Goal: Ask a question

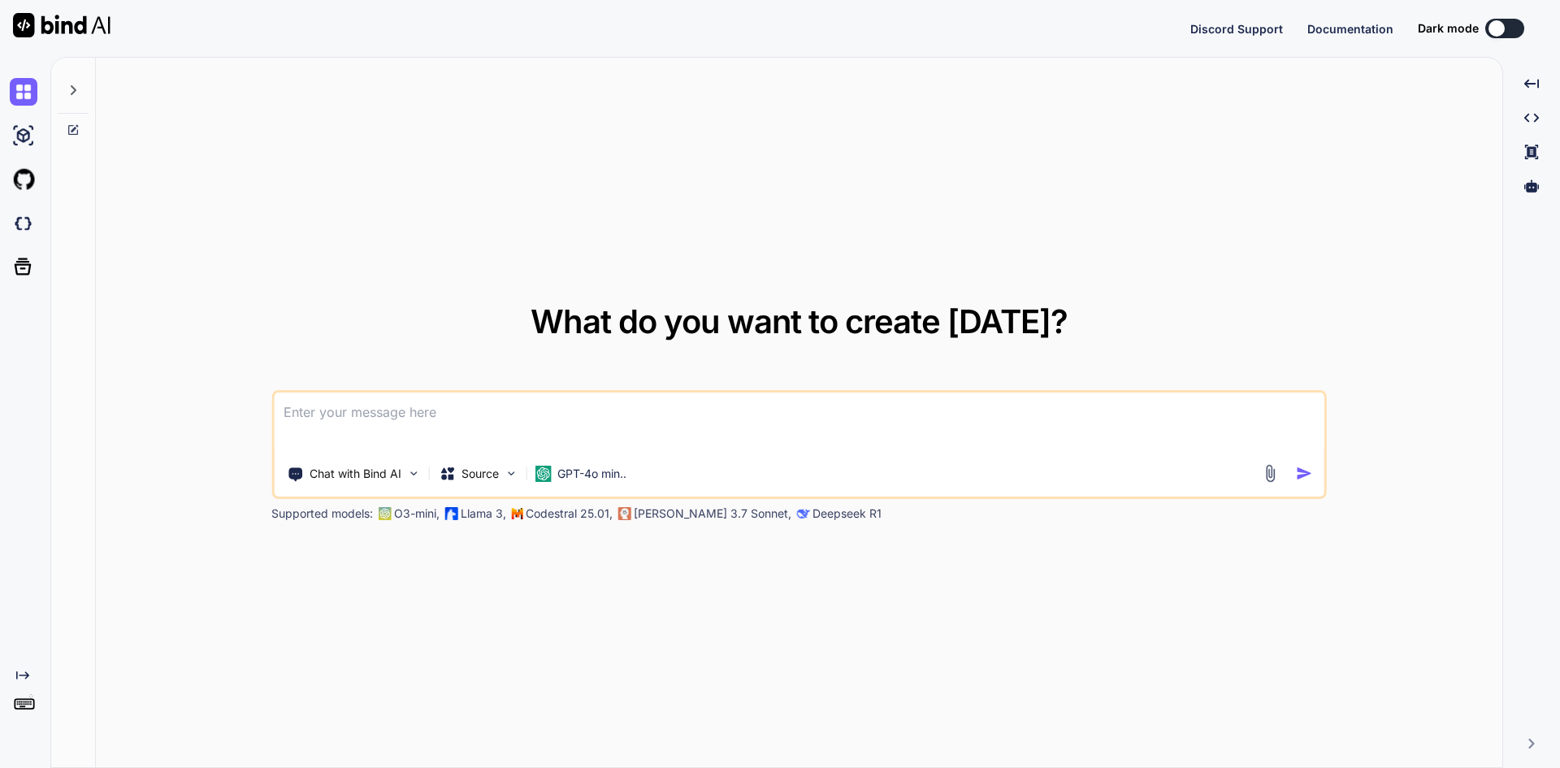
click at [454, 410] on textarea at bounding box center [799, 422] width 1051 height 60
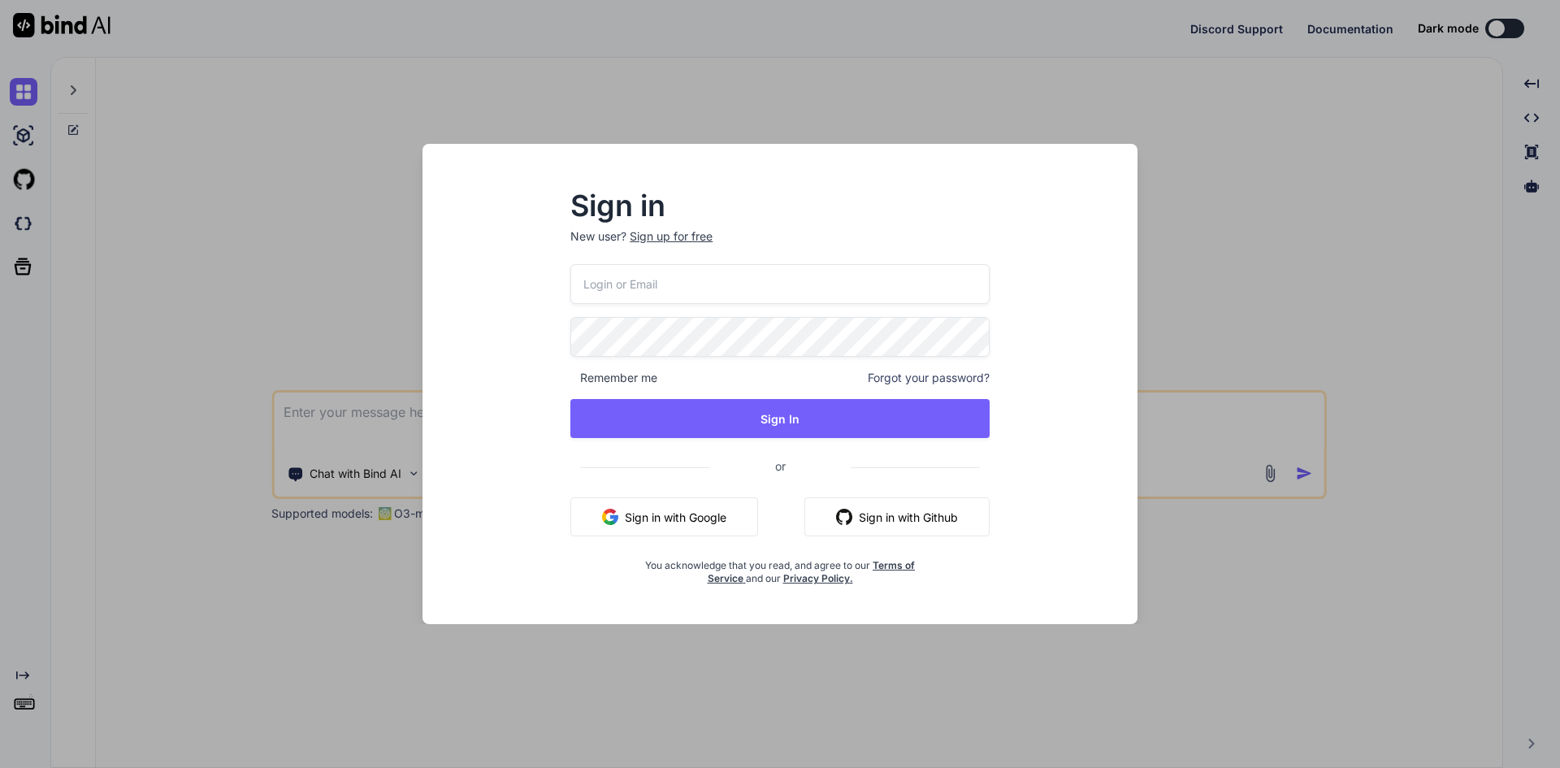
click at [629, 520] on button "Sign in with Google" at bounding box center [664, 516] width 188 height 39
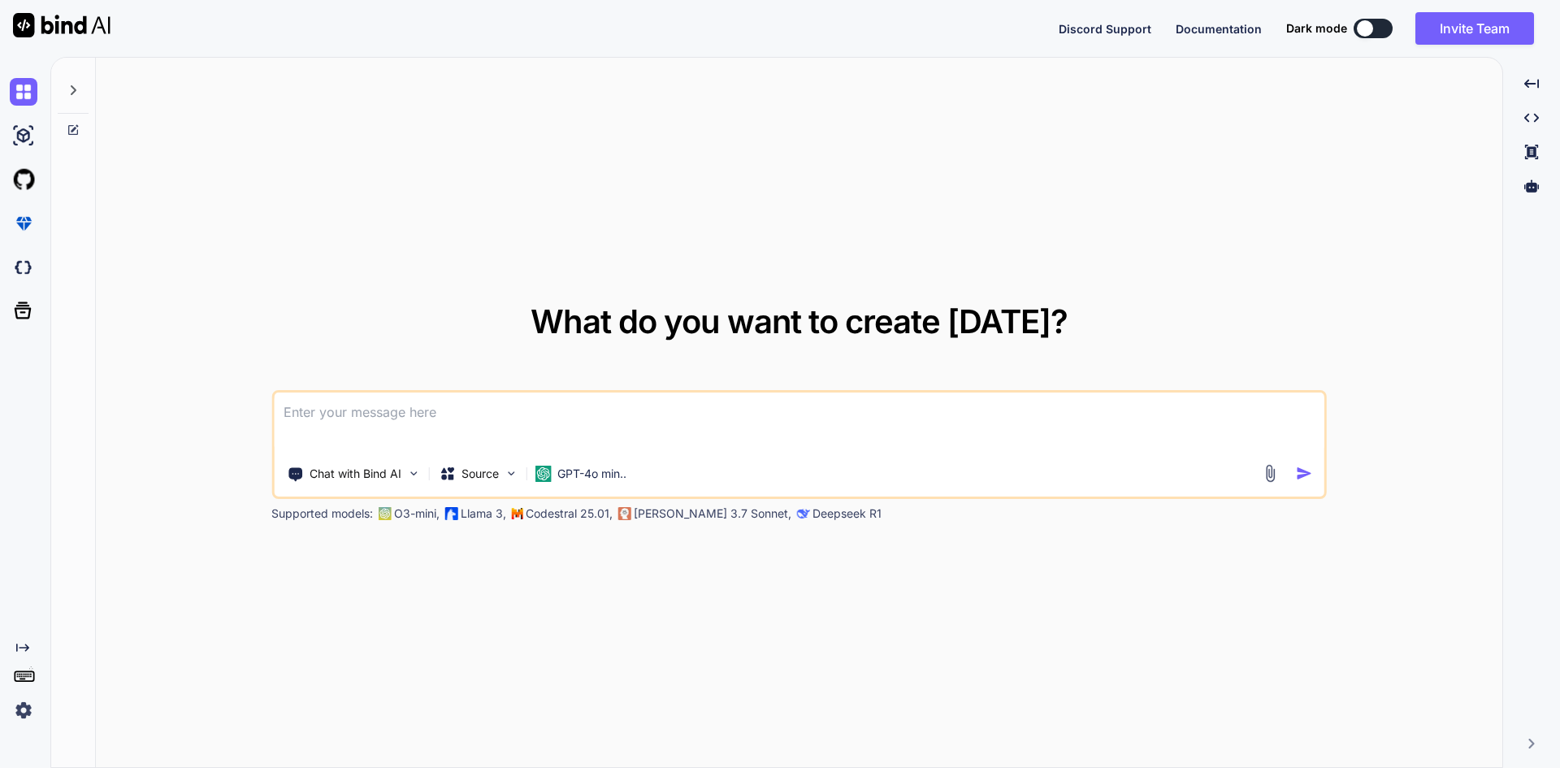
type textarea "x"
click at [364, 410] on textarea at bounding box center [799, 422] width 1051 height 60
type textarea "df"
type textarea "x"
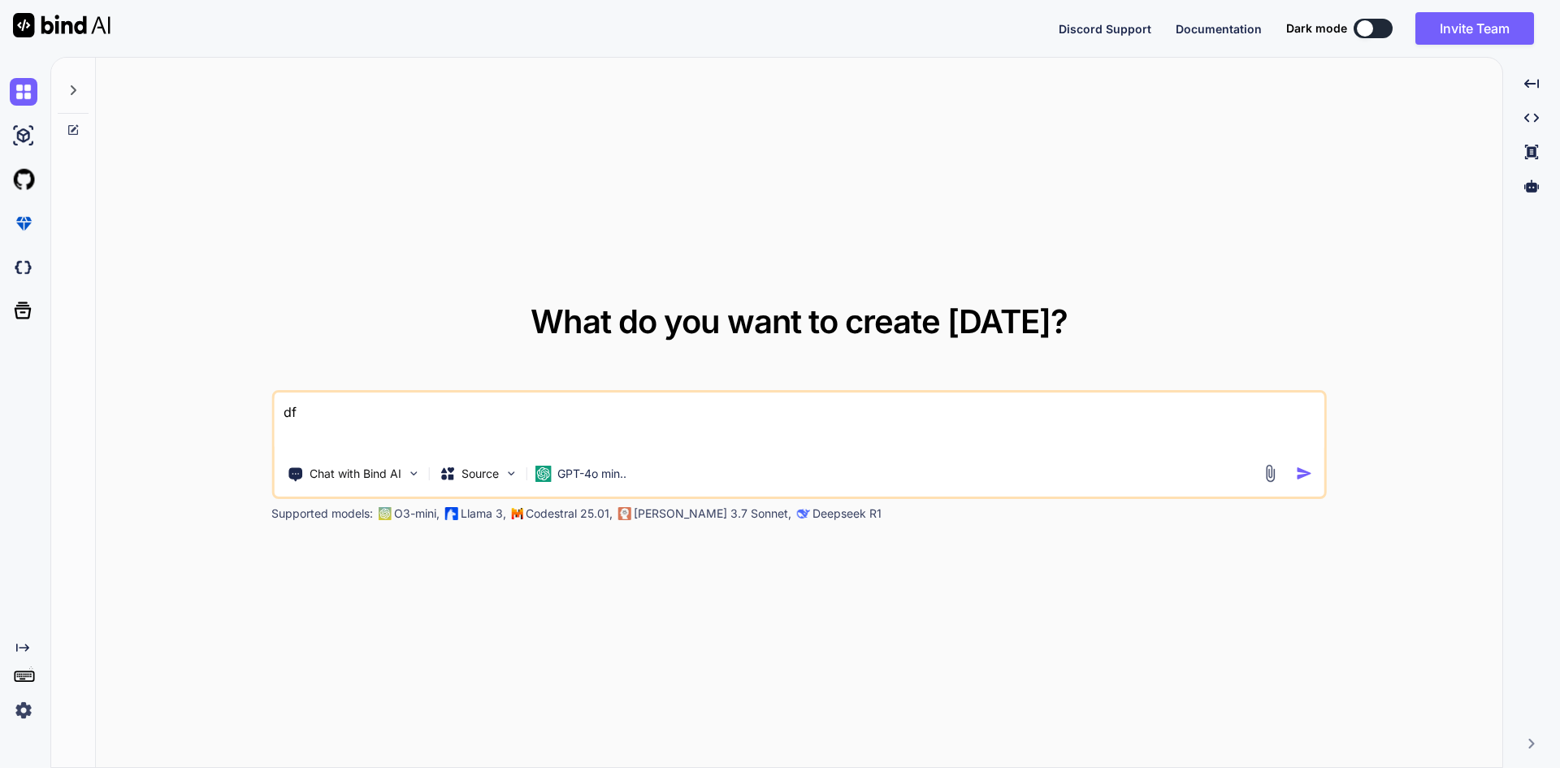
type textarea "dfg"
type textarea "x"
type textarea "dfg"
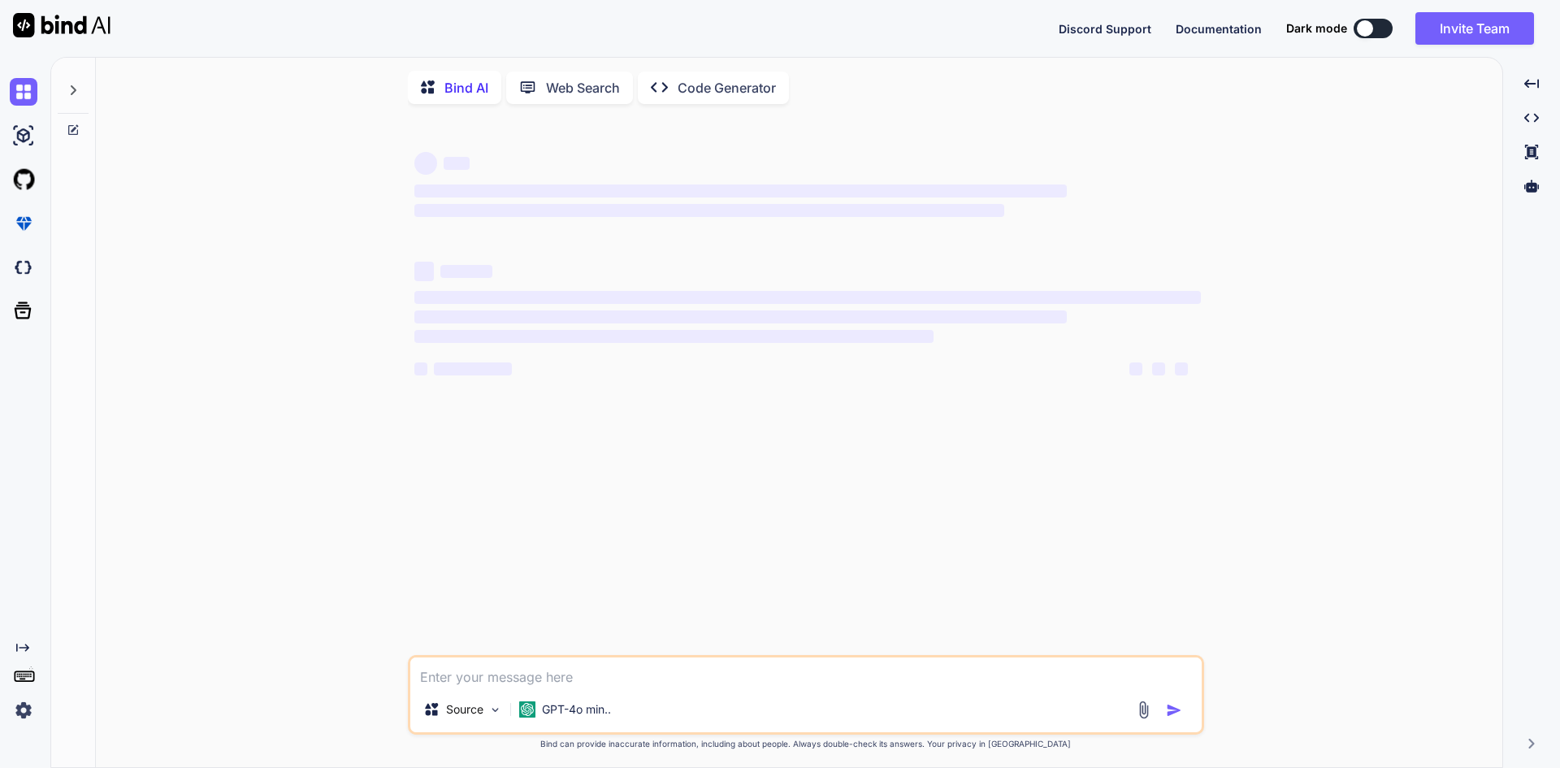
type textarea "x"
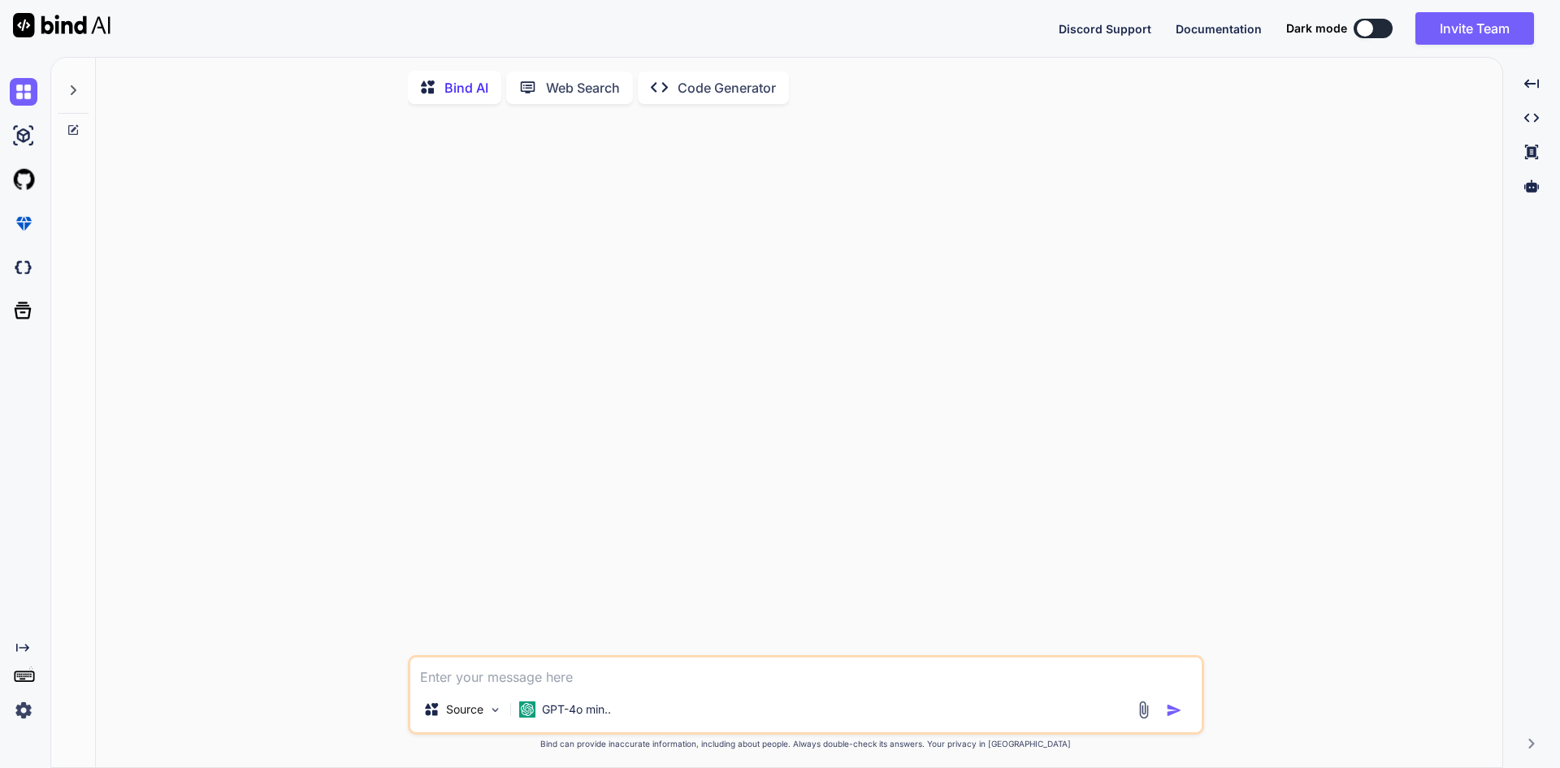
click at [466, 676] on textarea at bounding box center [805, 671] width 791 height 29
click at [813, 674] on textarea "i have implement filter based on the vendorID and cate" at bounding box center [805, 671] width 791 height 29
type textarea "i have implement filter based on the vendorID and categoryId and locatioID on c…"
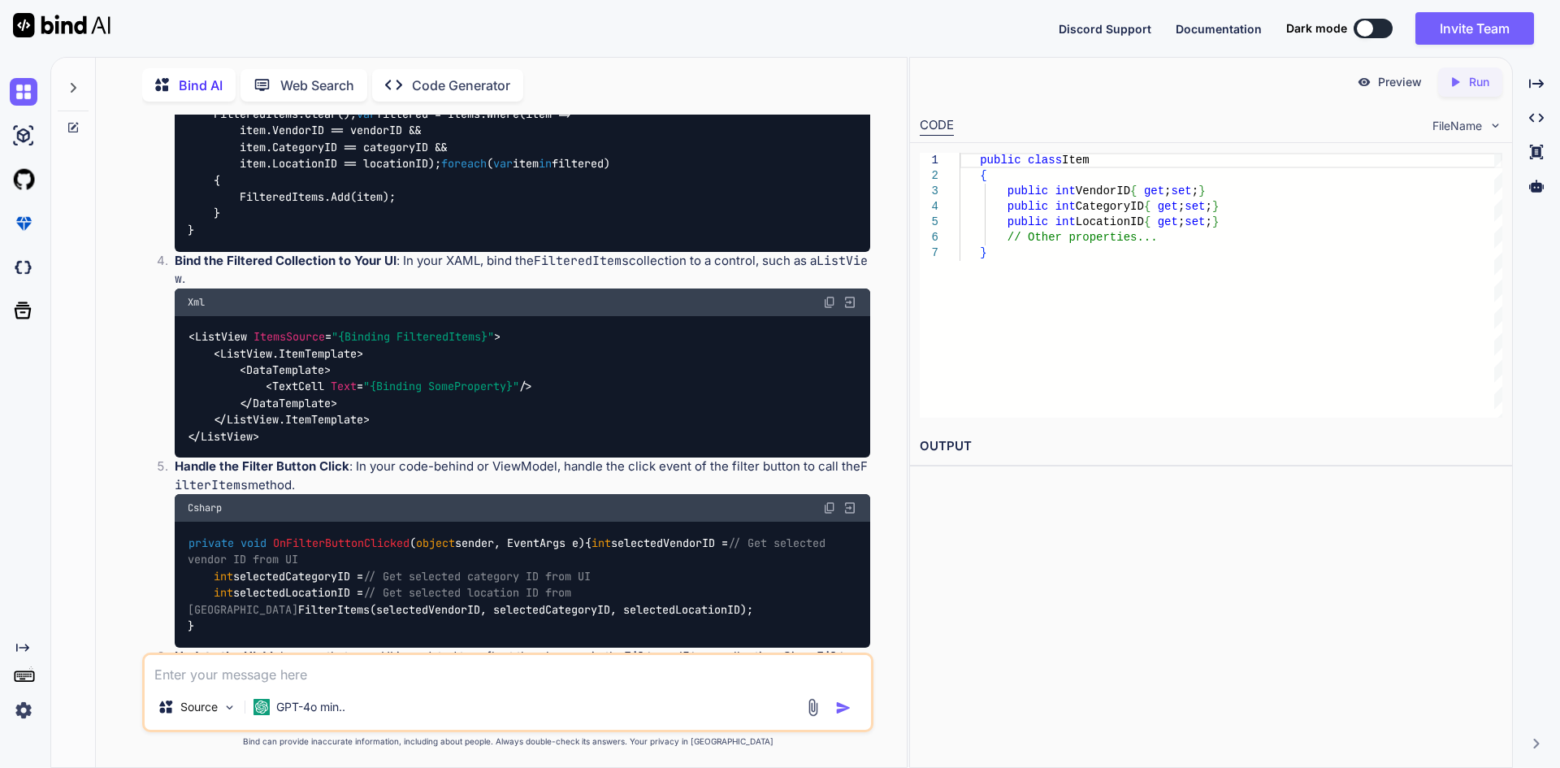
scroll to position [325, 0]
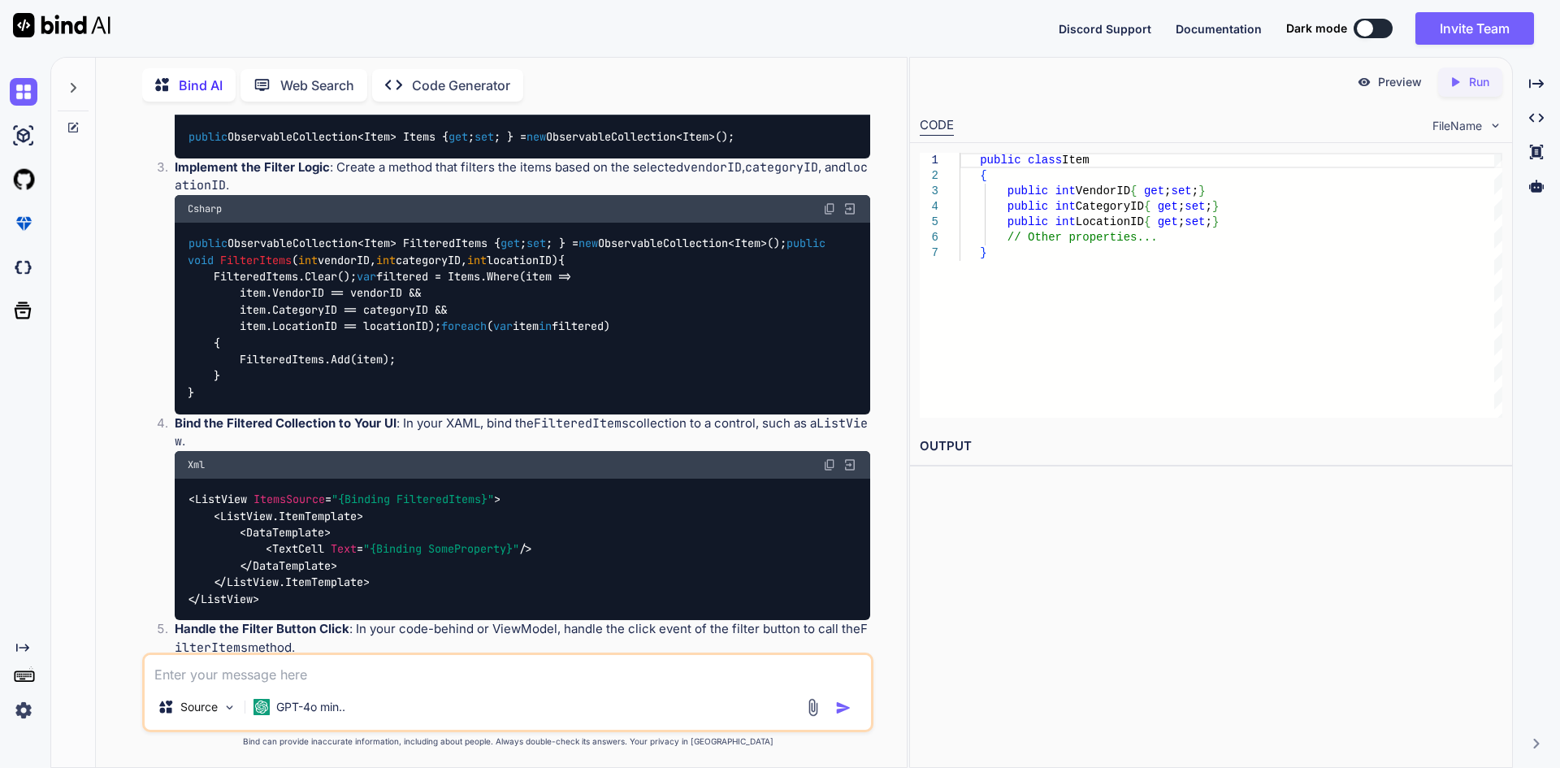
click at [690, 414] on div "public ObservableCollection<Item> FilteredItems { get ; set ; } = new Observabl…" at bounding box center [523, 319] width 696 height 192
click at [530, 414] on div "public ObservableCollection<Item> FilteredItems { get ; set ; } = new Observabl…" at bounding box center [523, 319] width 696 height 192
drag, startPoint x: 214, startPoint y: 389, endPoint x: 452, endPoint y: 463, distance: 249.3
click at [452, 414] on div "public ObservableCollection<Item> FilteredItems { get ; set ; } = new Observabl…" at bounding box center [523, 319] width 696 height 192
copy code "FilteredItems.Clear(); var filtered = Items.Where(item => item.VendorID == vend…"
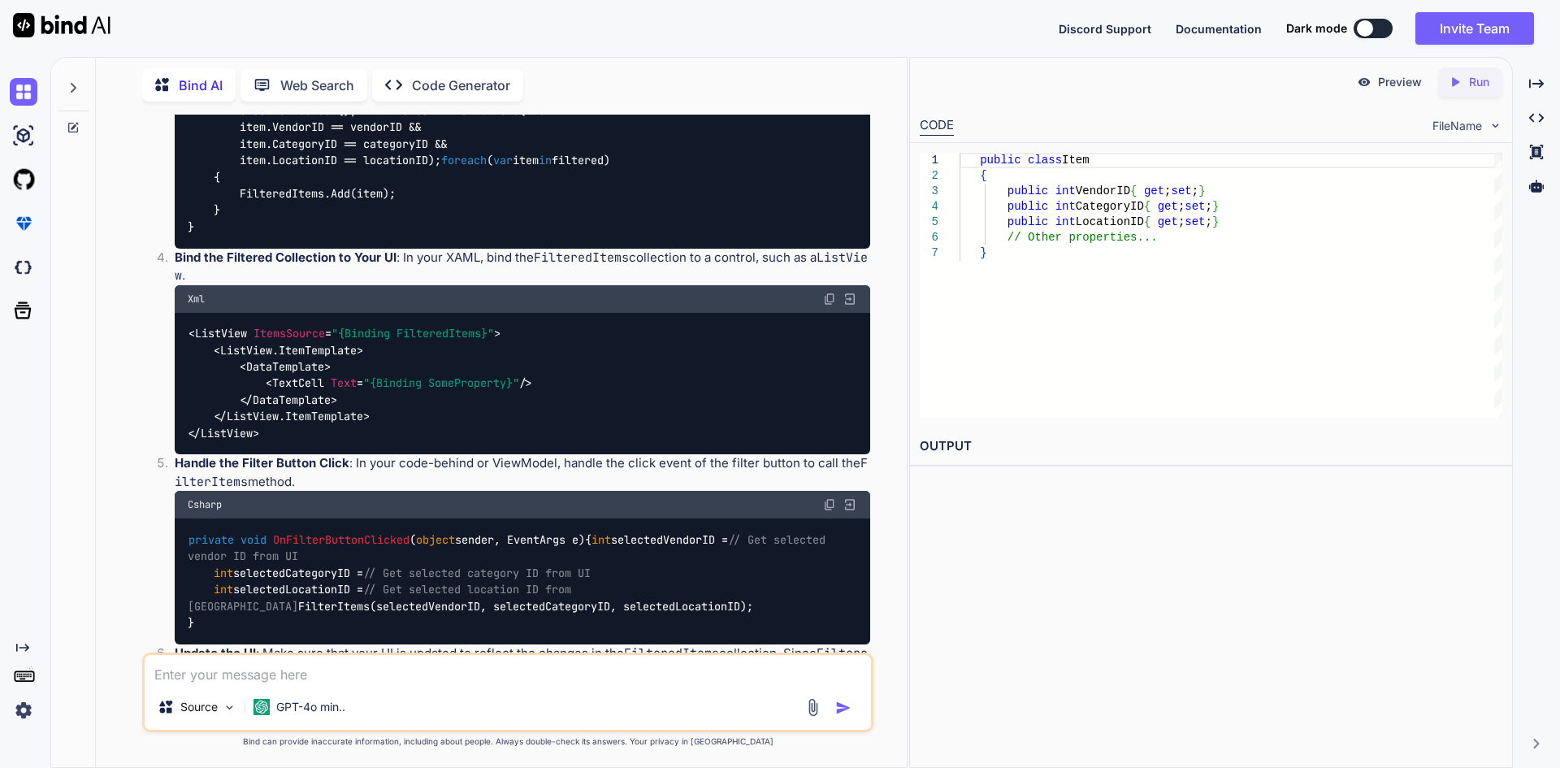
scroll to position [488, 0]
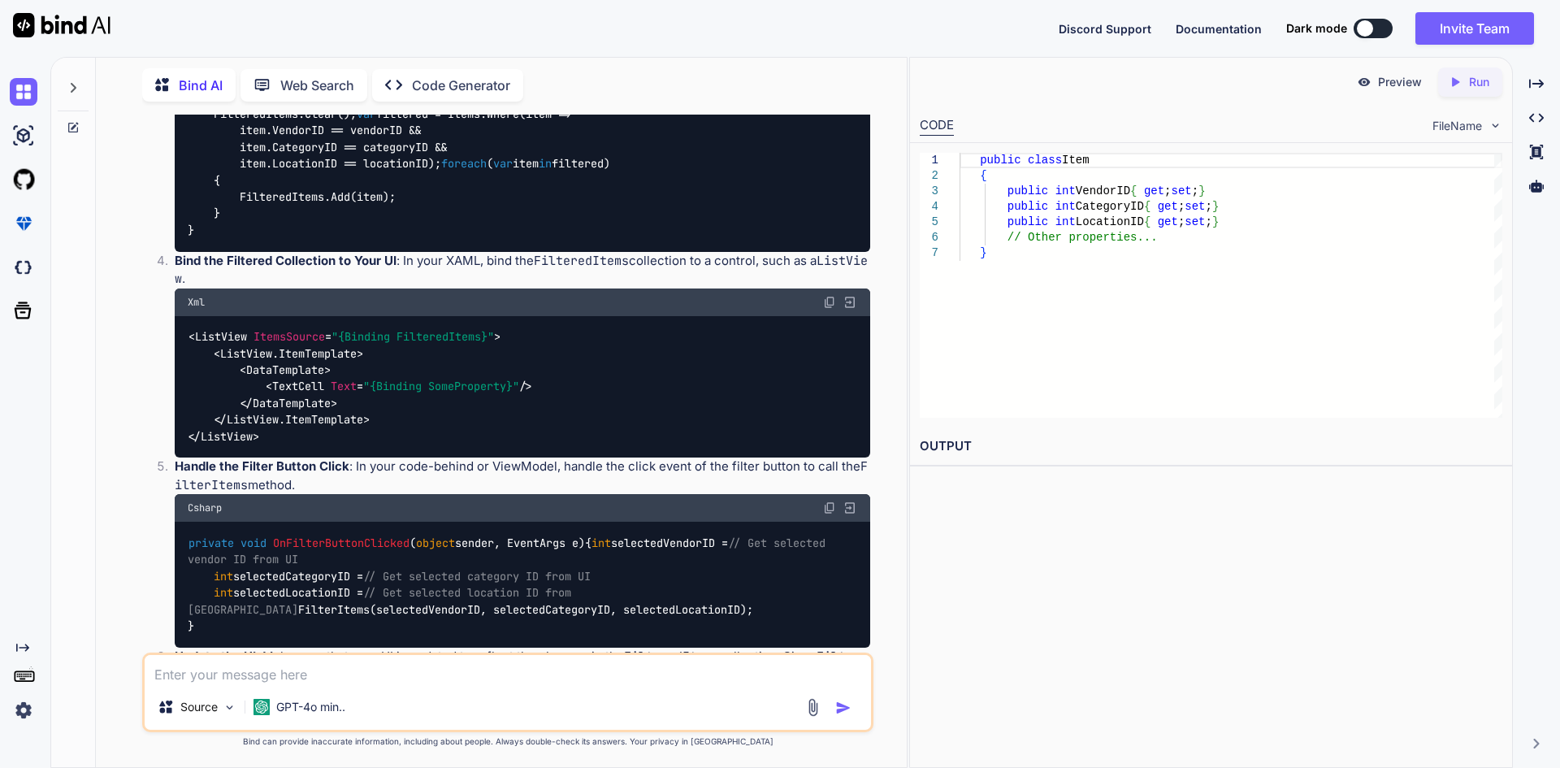
click at [323, 667] on textarea at bounding box center [508, 669] width 726 height 29
type textarea "filtered data i don't need to add"
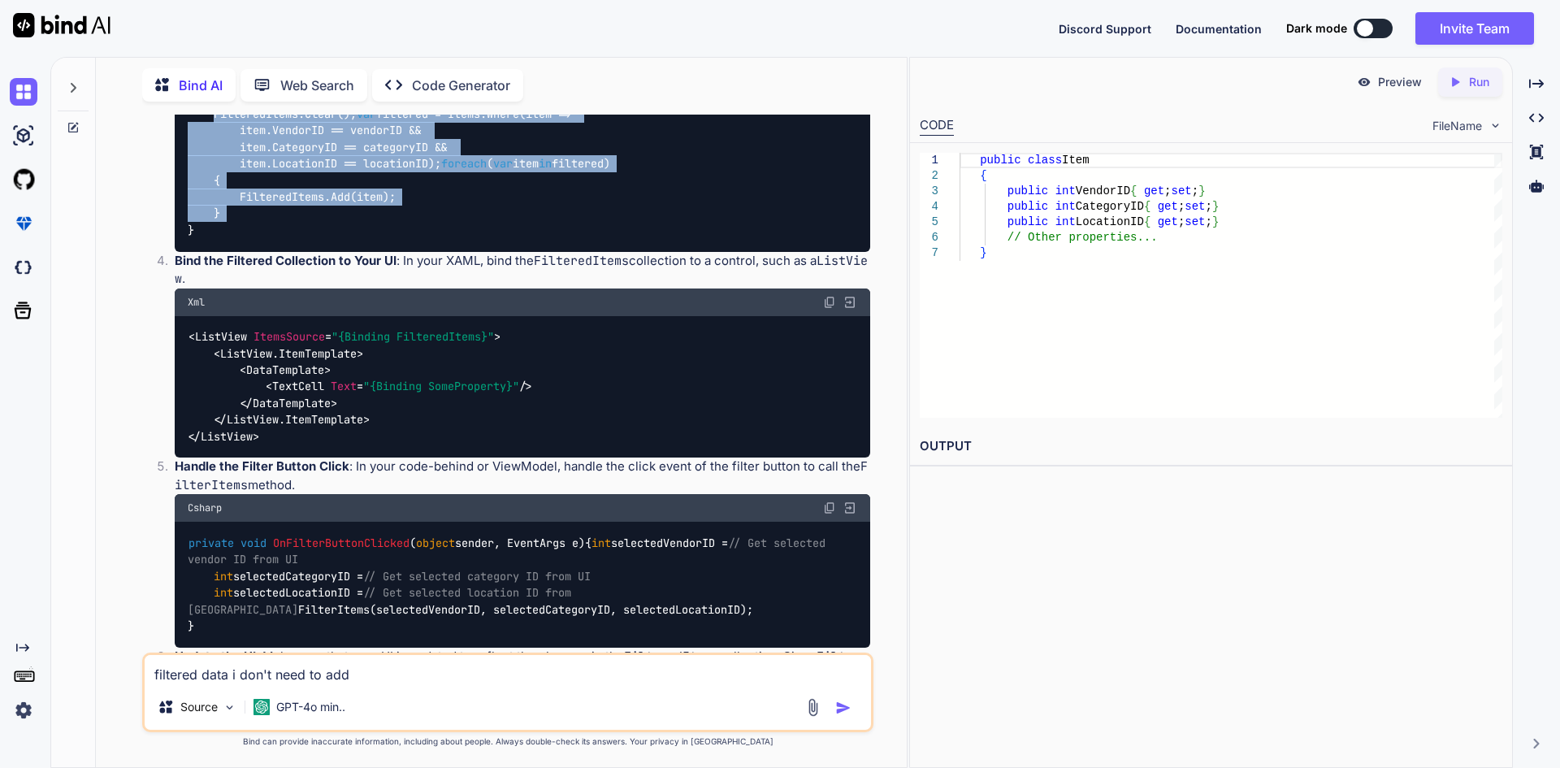
drag, startPoint x: 214, startPoint y: 245, endPoint x: 236, endPoint y: 376, distance: 133.6
click at [236, 252] on div "public ObservableCollection<Item> FilteredItems { get ; set ; } = new Observabl…" at bounding box center [523, 156] width 696 height 192
copy code "FilteredItems.Clear(); var filtered = Items.Where(item => item.VendorID == vend…"
